Goal: Information Seeking & Learning: Learn about a topic

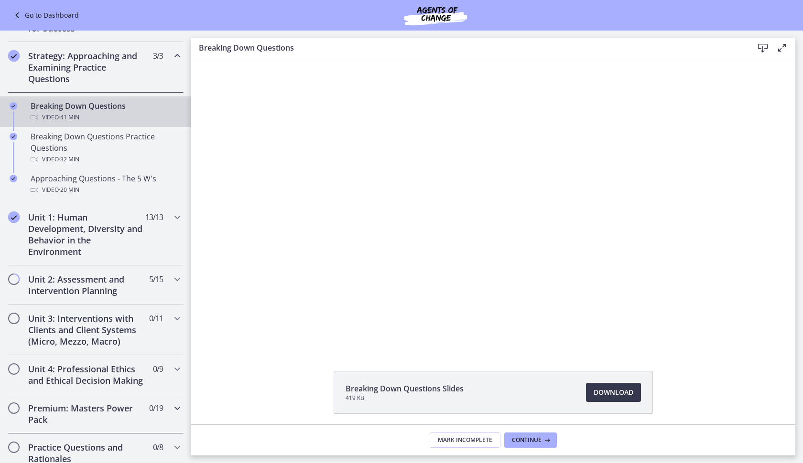
scroll to position [238, 0]
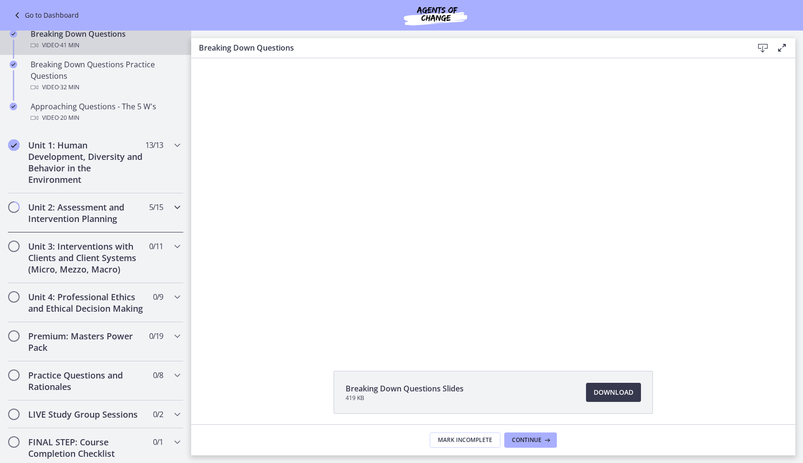
click at [105, 218] on h2 "Unit 2: Assessment and Intervention Planning" at bounding box center [86, 213] width 117 height 23
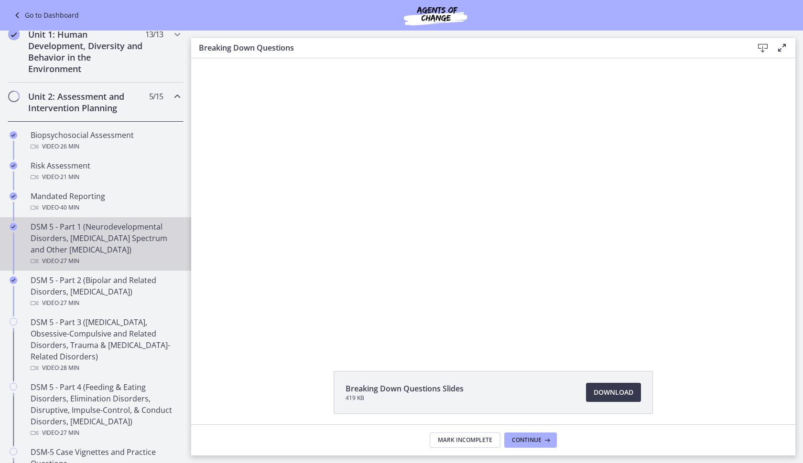
click at [120, 227] on div "DSM 5 - Part 1 (Neurodevelopmental Disorders, [MEDICAL_DATA] Spectrum and Other…" at bounding box center [105, 244] width 149 height 46
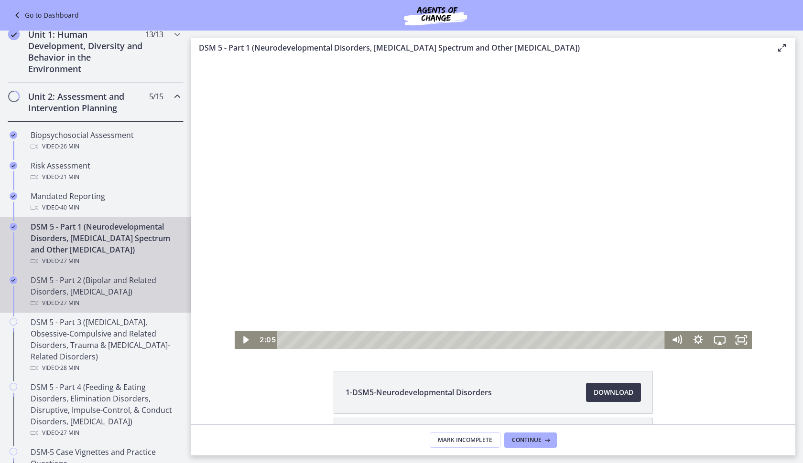
click at [119, 301] on div "Video · 27 min" at bounding box center [105, 303] width 149 height 11
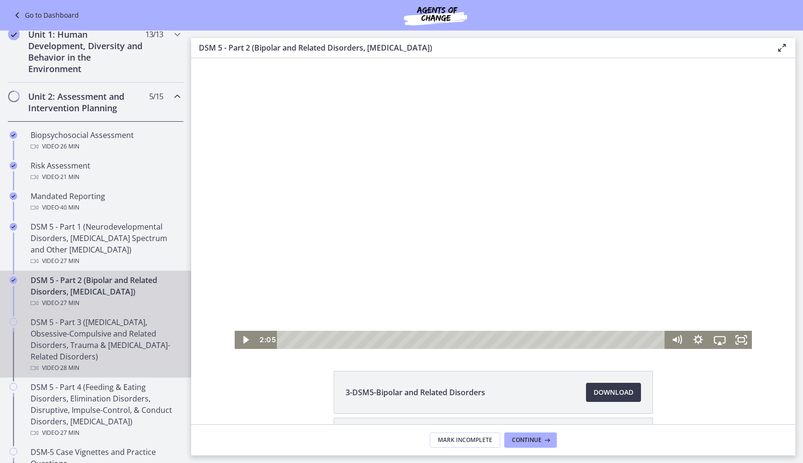
click at [126, 346] on div "DSM 5 - Part 3 ([MEDICAL_DATA], Obsessive-Compulsive and Related Disorders, Tra…" at bounding box center [105, 345] width 149 height 57
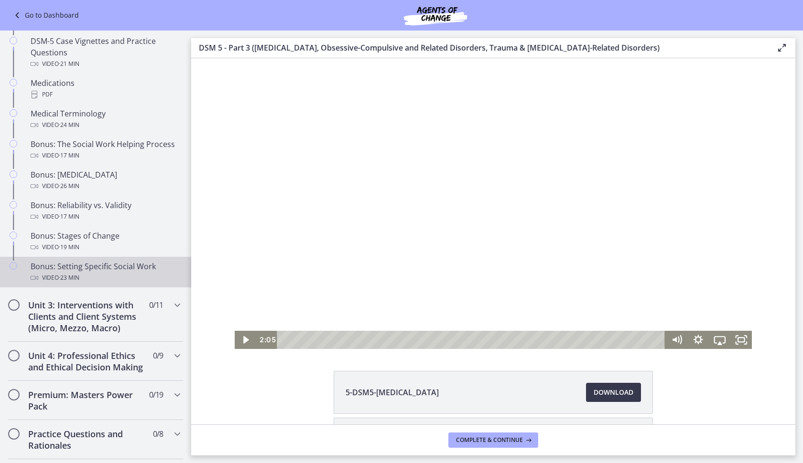
scroll to position [651, 0]
